Goal: Navigation & Orientation: Find specific page/section

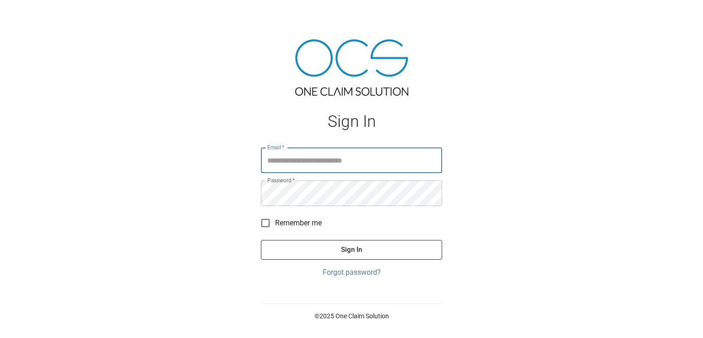
type input "**********"
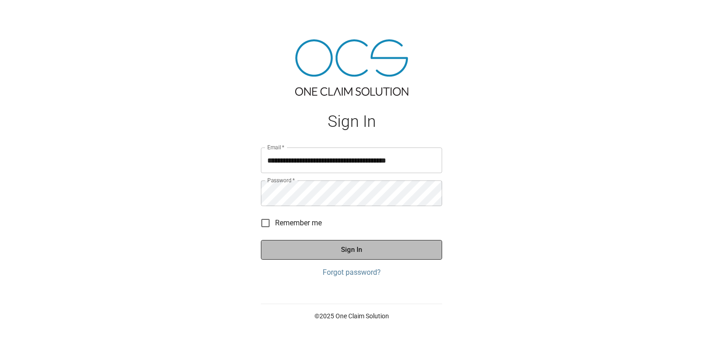
click at [349, 254] on button "Sign In" at bounding box center [351, 249] width 181 height 19
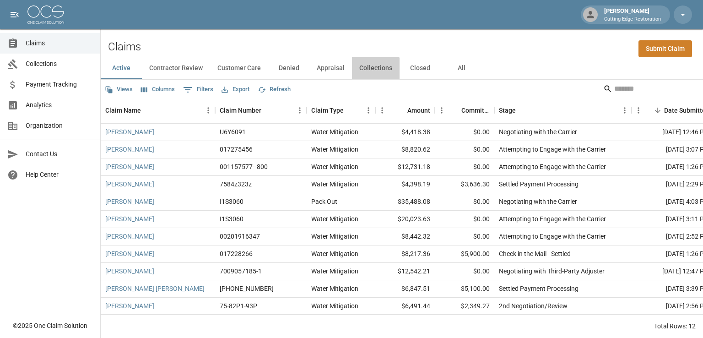
click at [372, 70] on button "Collections" at bounding box center [376, 68] width 48 height 22
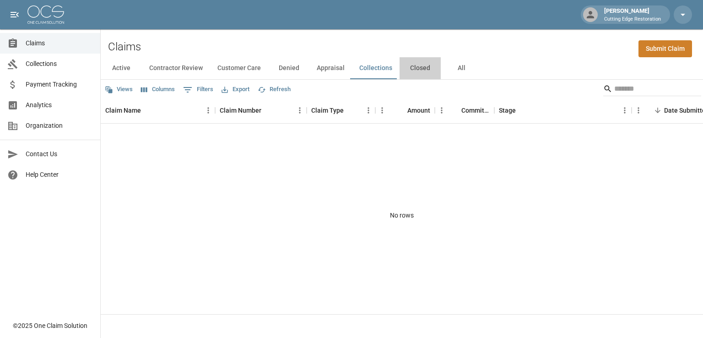
click at [418, 65] on button "Closed" at bounding box center [420, 68] width 41 height 22
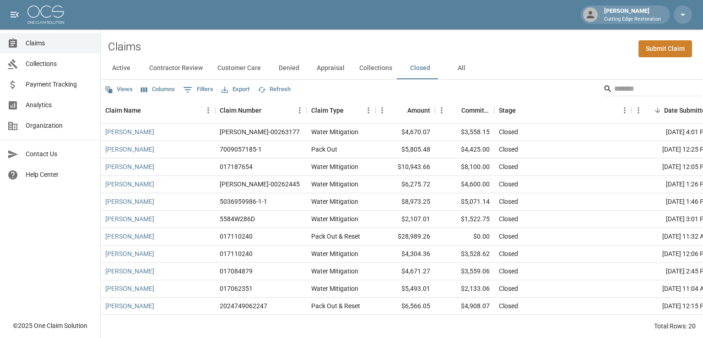
click at [121, 67] on button "Active" at bounding box center [121, 68] width 41 height 22
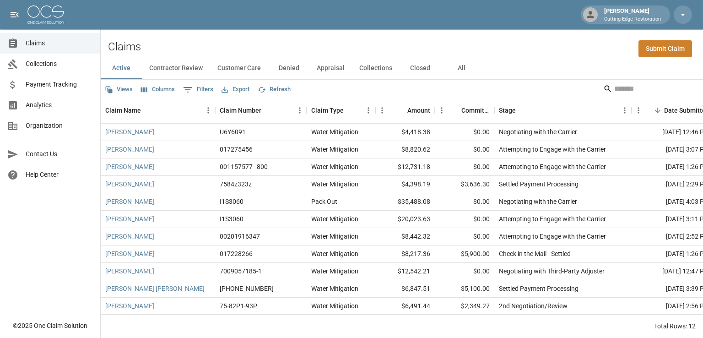
click at [335, 68] on button "Appraisal" at bounding box center [331, 68] width 43 height 22
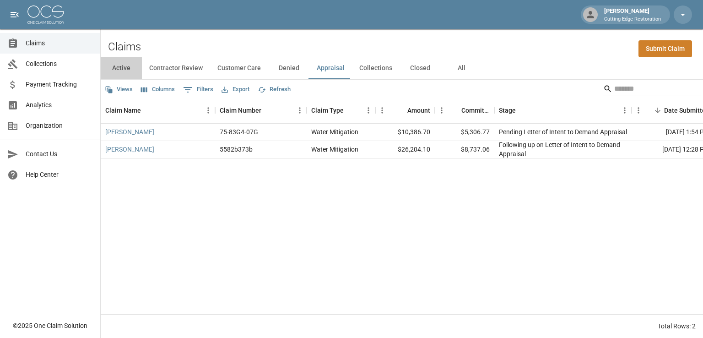
click at [120, 72] on button "Active" at bounding box center [121, 68] width 41 height 22
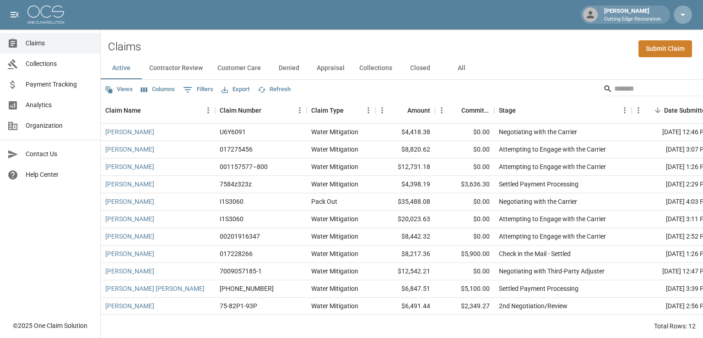
click at [684, 16] on icon "button" at bounding box center [683, 14] width 11 height 11
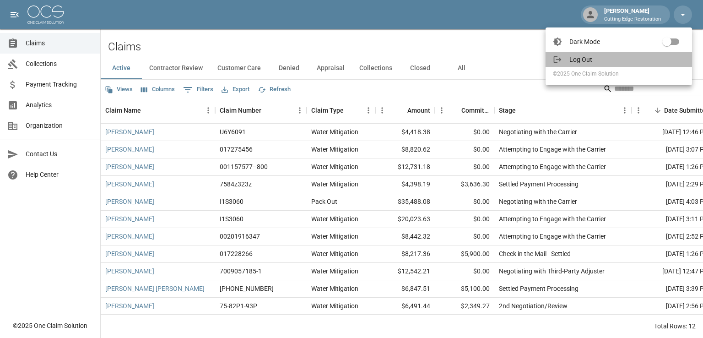
click at [583, 58] on span "Log Out" at bounding box center [627, 59] width 115 height 9
